Goal: Task Accomplishment & Management: Manage account settings

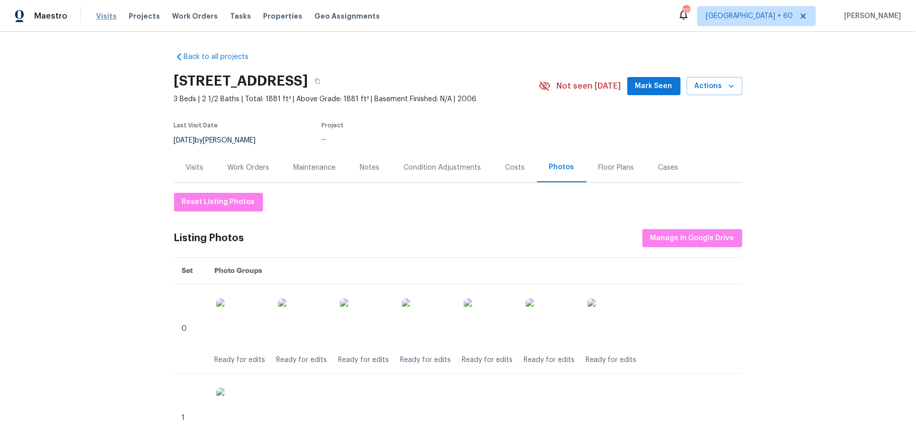
click at [102, 13] on span "Visits" at bounding box center [106, 16] width 21 height 10
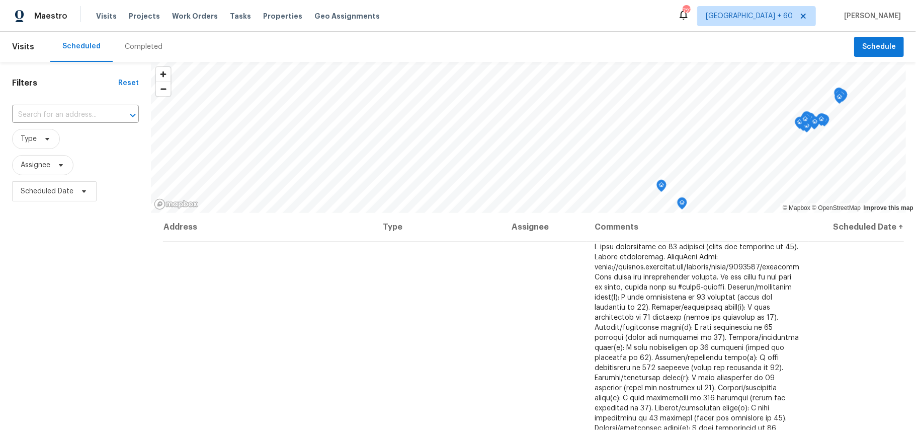
click at [141, 45] on div "Completed" at bounding box center [144, 47] width 38 height 10
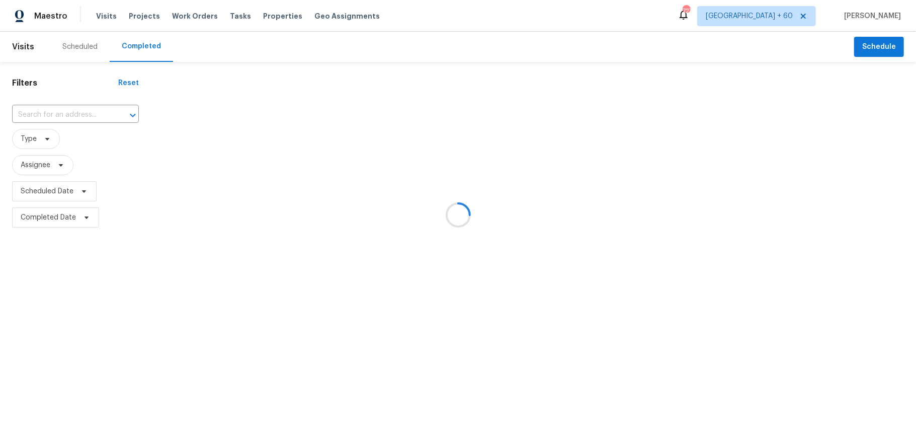
click at [67, 114] on div at bounding box center [458, 215] width 916 height 430
click at [57, 111] on div at bounding box center [458, 215] width 916 height 430
click at [31, 112] on div at bounding box center [458, 215] width 916 height 430
click at [42, 113] on div at bounding box center [458, 215] width 916 height 430
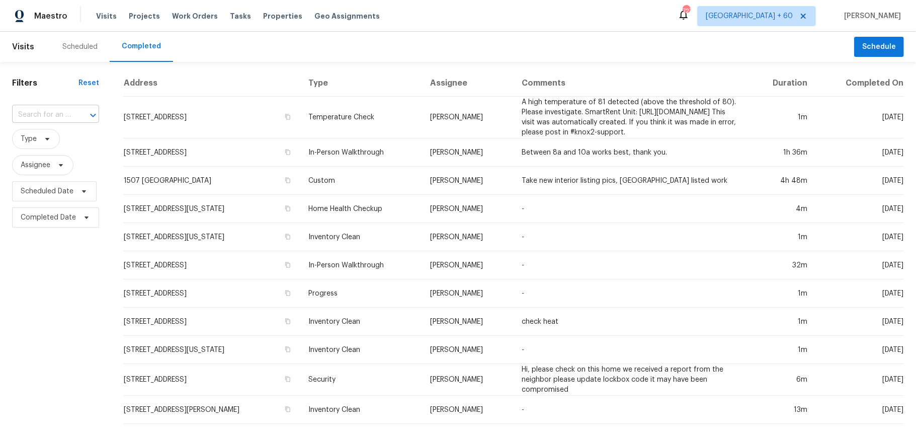
click at [42, 116] on input "text" at bounding box center [41, 115] width 59 height 16
paste input "[STREET_ADDRESS]"
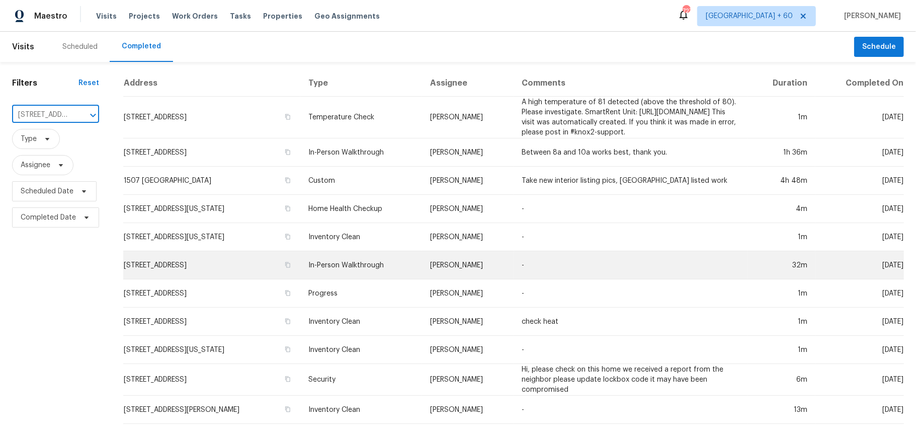
scroll to position [0, 93]
type input "[STREET_ADDRESS]"
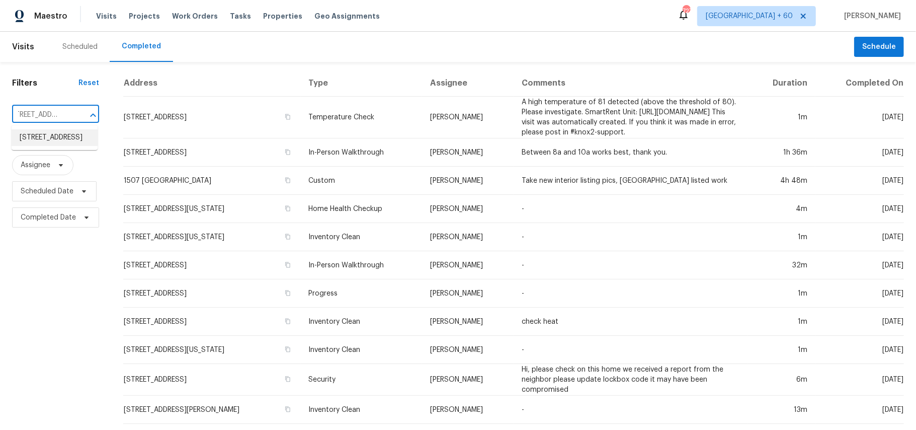
click at [64, 135] on li "[STREET_ADDRESS]" at bounding box center [55, 137] width 86 height 17
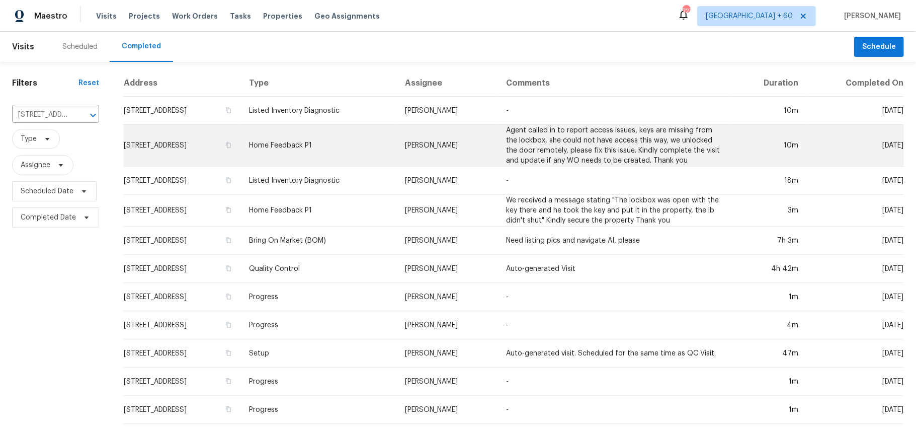
click at [369, 137] on td "Home Feedback P1" at bounding box center [319, 146] width 156 height 42
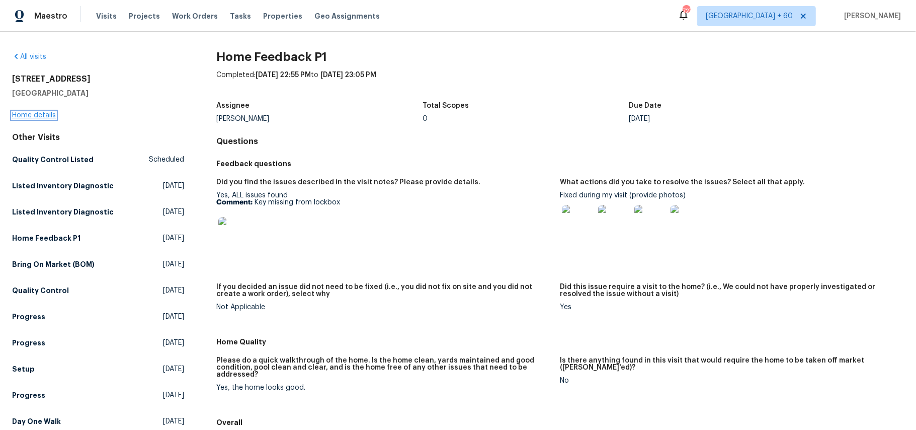
click at [46, 115] on link "Home details" at bounding box center [34, 115] width 44 height 7
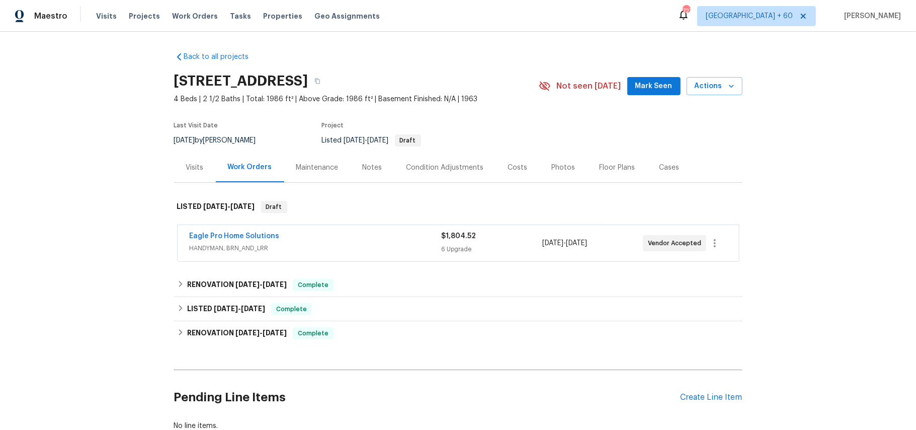
click at [552, 169] on div "Photos" at bounding box center [564, 167] width 24 height 10
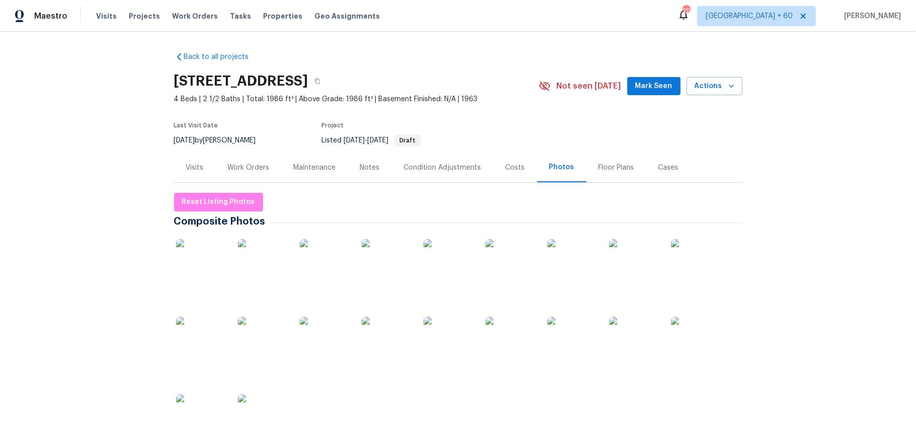
click at [685, 236] on div at bounding box center [696, 264] width 54 height 62
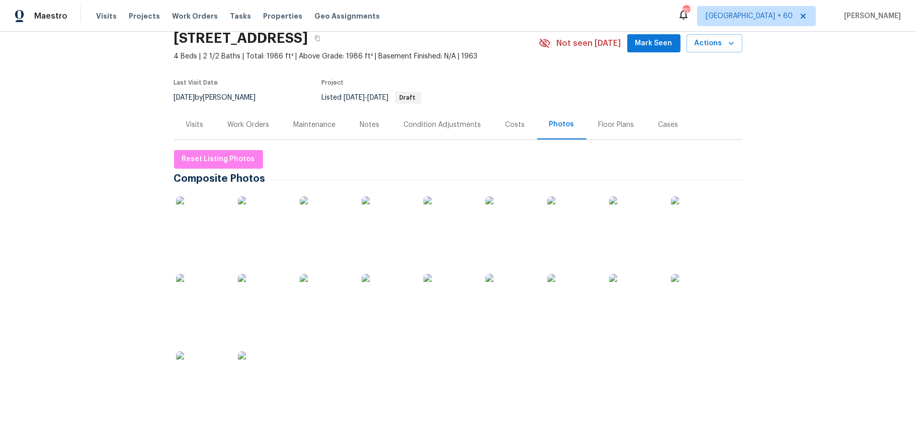
scroll to position [67, 0]
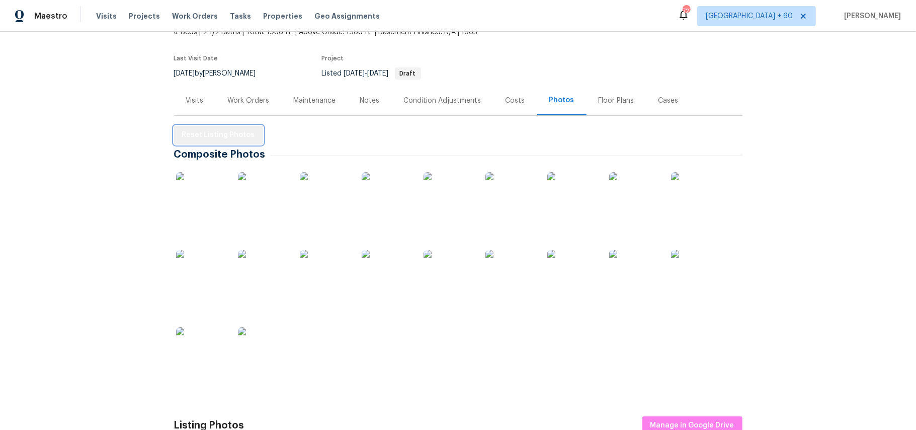
click at [220, 127] on button "Reset Listing Photos" at bounding box center [218, 135] width 89 height 19
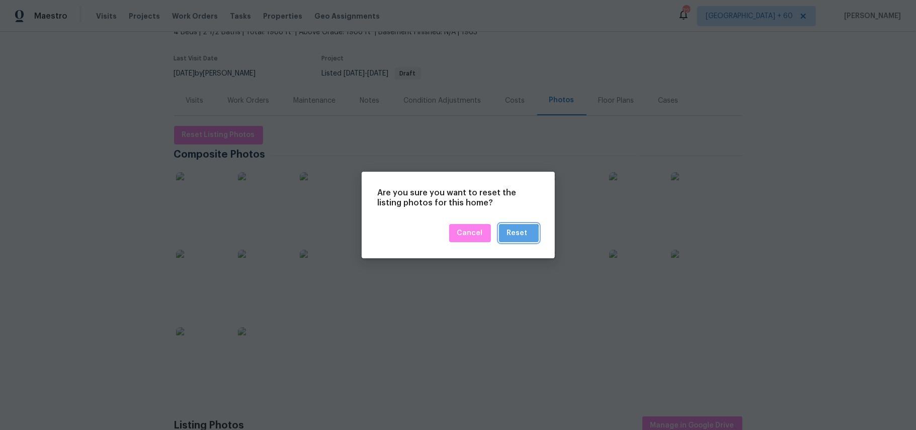
click at [519, 236] on div "Reset" at bounding box center [517, 233] width 21 height 13
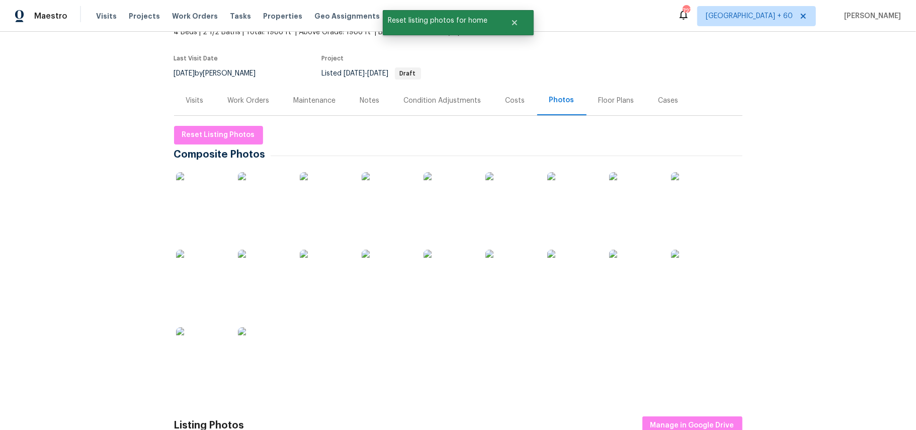
scroll to position [0, 0]
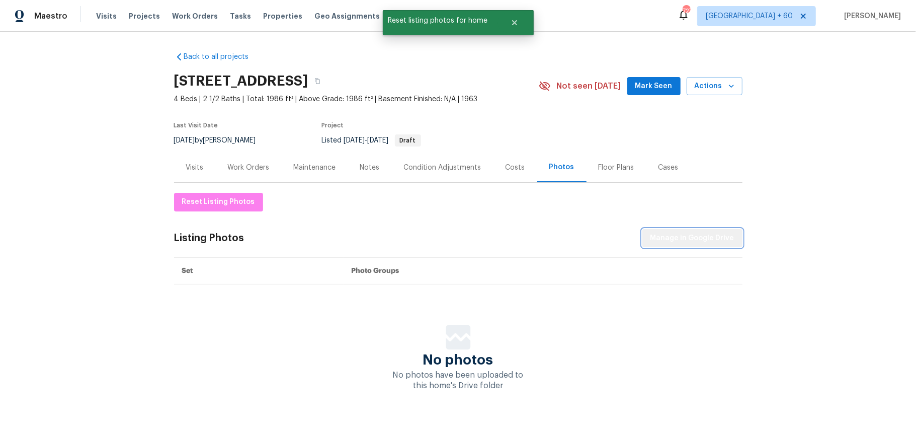
click at [696, 236] on span "Manage in Google Drive" at bounding box center [692, 238] width 84 height 13
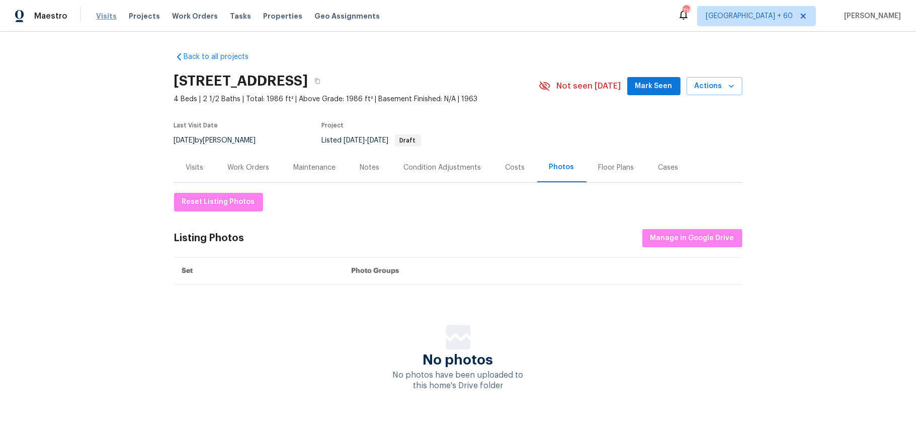
click at [109, 13] on span "Visits" at bounding box center [106, 16] width 21 height 10
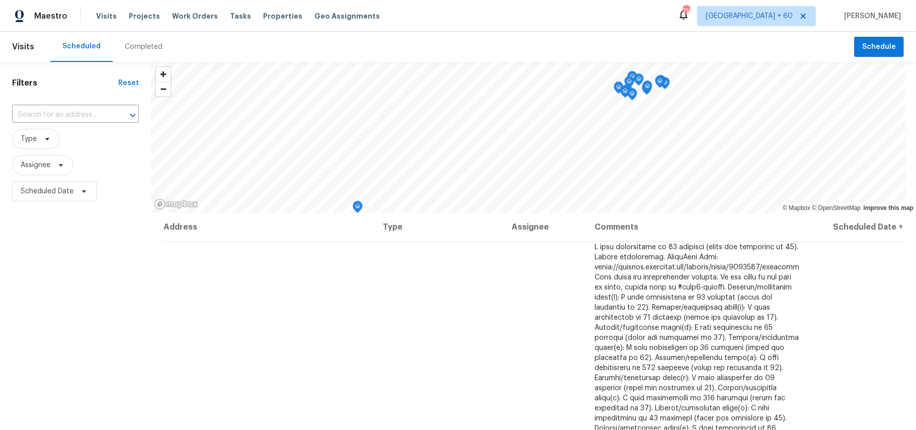
click at [133, 49] on div "Completed" at bounding box center [144, 47] width 38 height 10
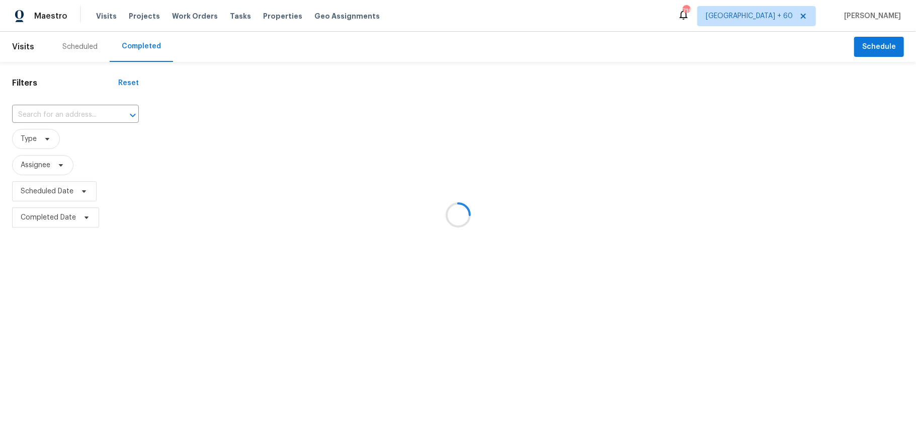
click at [30, 112] on div at bounding box center [458, 215] width 916 height 430
click at [35, 115] on input "text" at bounding box center [61, 115] width 99 height 16
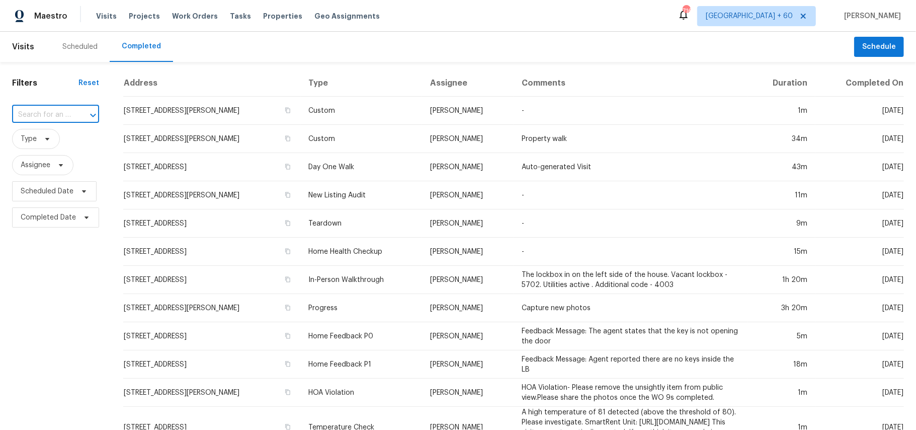
paste input "[STREET_ADDRESS][PERSON_NAME]"
type input "[STREET_ADDRESS][PERSON_NAME]"
click at [58, 136] on li "[STREET_ADDRESS][PERSON_NAME]" at bounding box center [55, 142] width 86 height 27
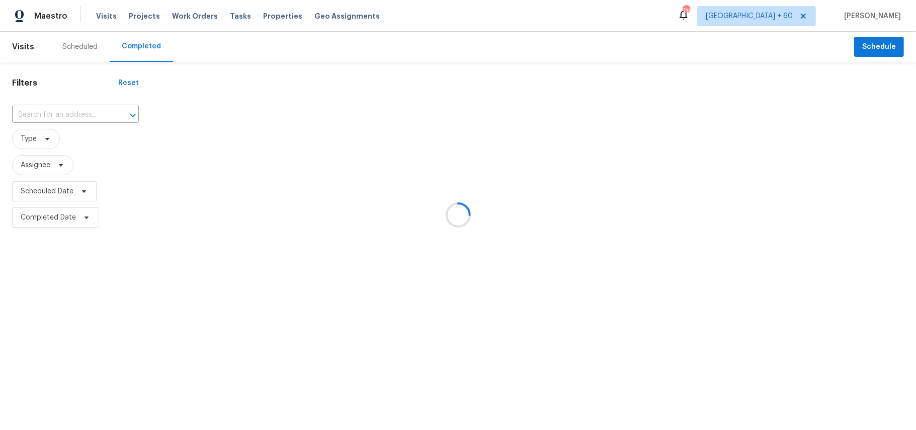
type input "[STREET_ADDRESS][PERSON_NAME]"
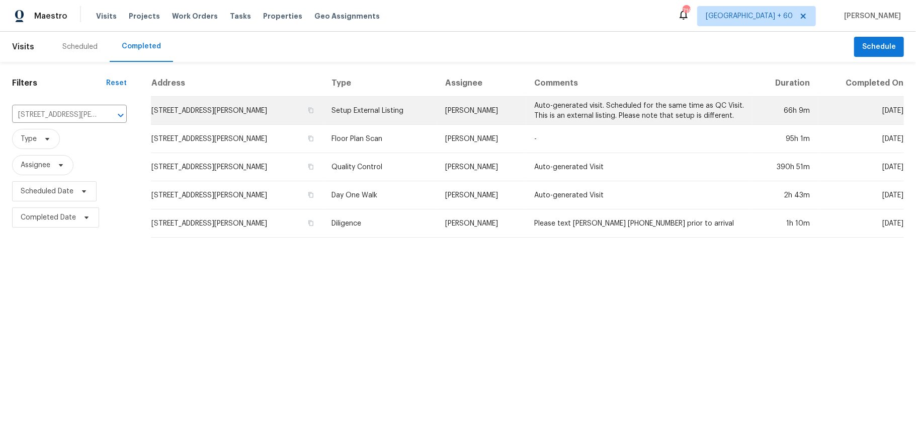
click at [367, 112] on td "Setup External Listing" at bounding box center [380, 111] width 114 height 28
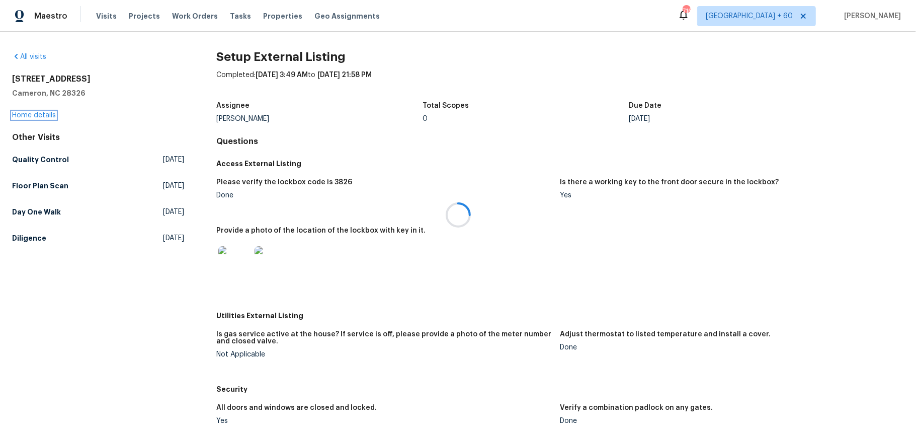
click at [45, 112] on link "Home details" at bounding box center [34, 115] width 44 height 7
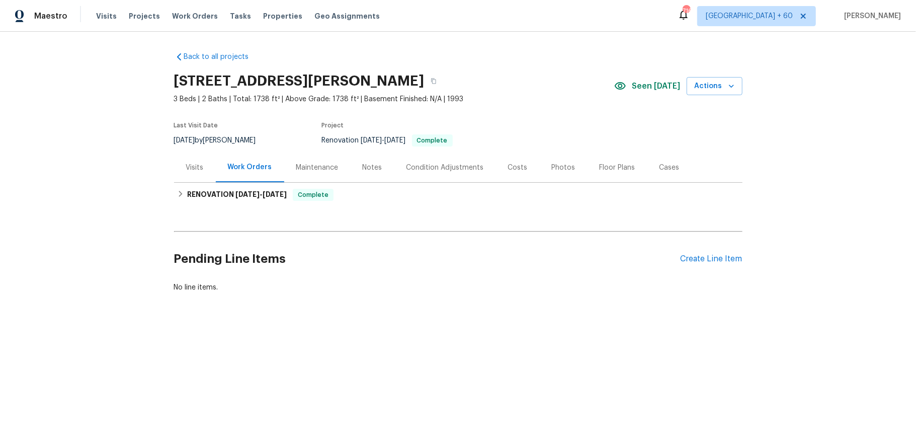
click at [556, 164] on div "Photos" at bounding box center [564, 167] width 24 height 10
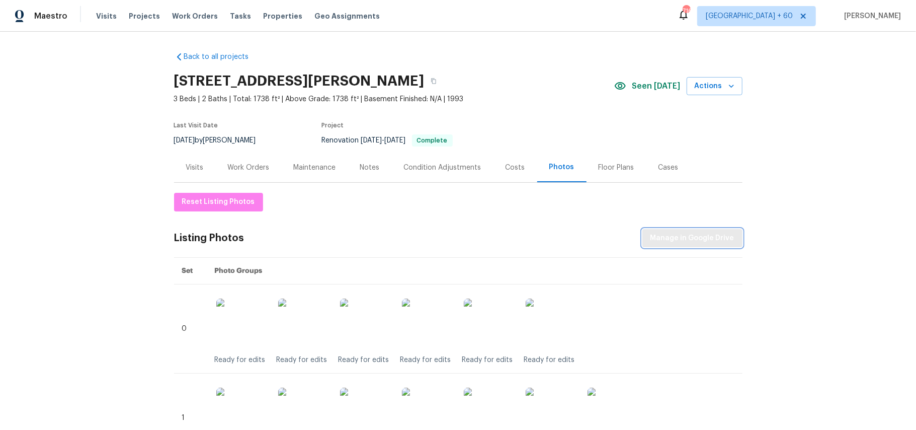
click at [671, 236] on span "Manage in Google Drive" at bounding box center [692, 238] width 84 height 13
